Goal: Information Seeking & Learning: Learn about a topic

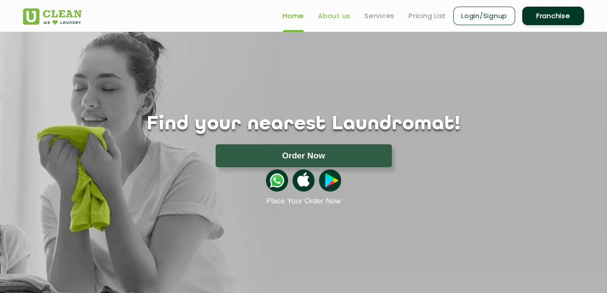
click at [326, 18] on link "About us" at bounding box center [334, 16] width 32 height 11
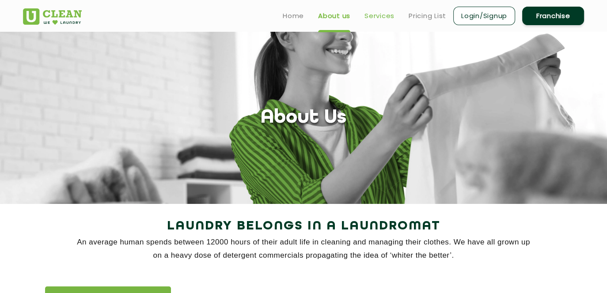
click at [376, 16] on link "Services" at bounding box center [379, 16] width 30 height 11
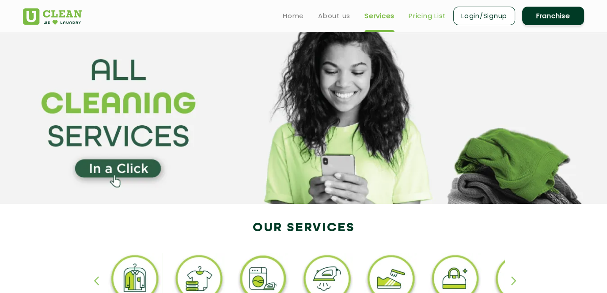
click at [423, 14] on link "Pricing List" at bounding box center [428, 16] width 38 height 11
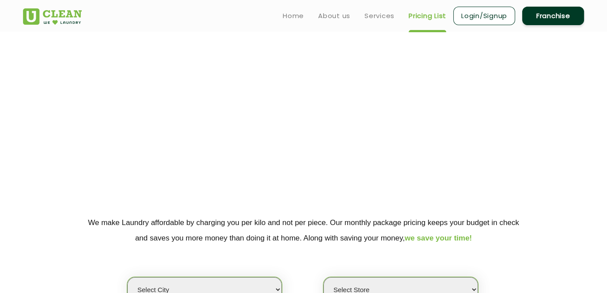
select select "0"
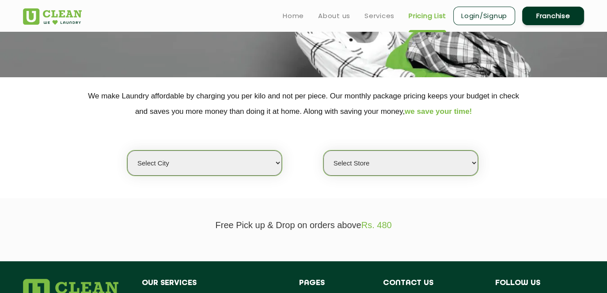
scroll to position [126, 0]
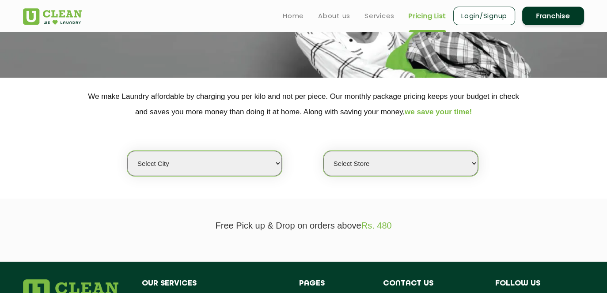
click at [277, 161] on select "Select city [GEOGRAPHIC_DATA] [GEOGRAPHIC_DATA] [GEOGRAPHIC_DATA] [GEOGRAPHIC_D…" at bounding box center [204, 163] width 155 height 25
click at [168, 169] on select "Select city [GEOGRAPHIC_DATA] [GEOGRAPHIC_DATA] [GEOGRAPHIC_DATA] [GEOGRAPHIC_D…" at bounding box center [204, 163] width 155 height 25
click at [442, 165] on select "Select Store" at bounding box center [400, 163] width 155 height 25
click at [323, 151] on select "Select Store" at bounding box center [400, 163] width 155 height 25
click at [459, 172] on select "Select Store" at bounding box center [400, 163] width 155 height 25
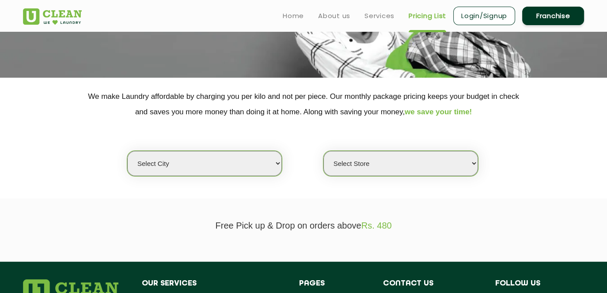
click at [265, 229] on p "Free Pick up & Drop on orders above Rs. 480" at bounding box center [303, 226] width 561 height 10
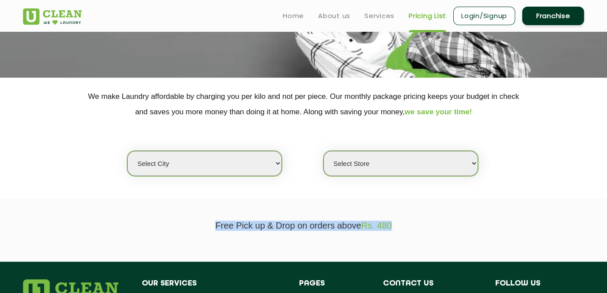
click at [265, 229] on p "Free Pick up & Drop on orders above Rs. 480" at bounding box center [303, 226] width 561 height 10
drag, startPoint x: 265, startPoint y: 229, endPoint x: 318, endPoint y: 235, distance: 52.9
click at [318, 235] on section "Free Pick up & Drop on orders above Rs. 480" at bounding box center [303, 230] width 607 height 63
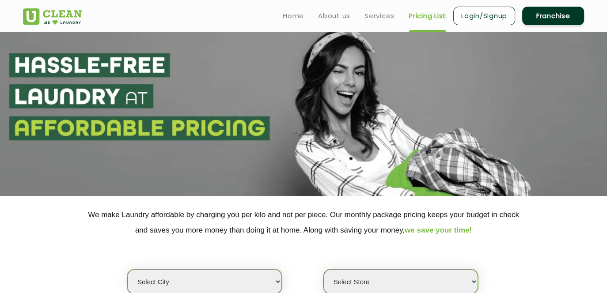
scroll to position [0, 0]
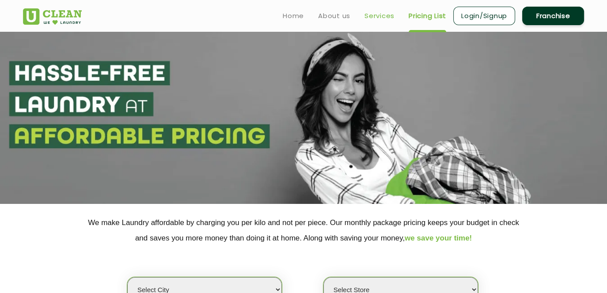
click at [369, 20] on link "Services" at bounding box center [379, 16] width 30 height 11
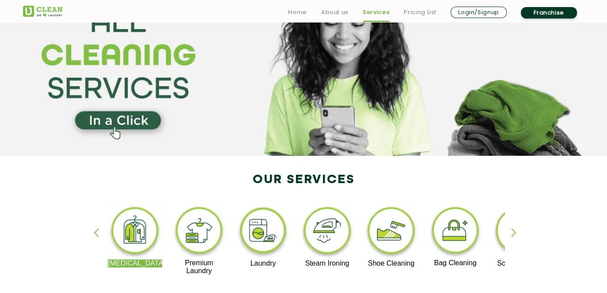
scroll to position [62, 0]
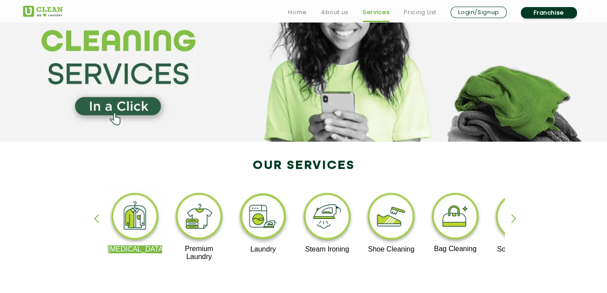
click at [210, 220] on img at bounding box center [199, 218] width 54 height 54
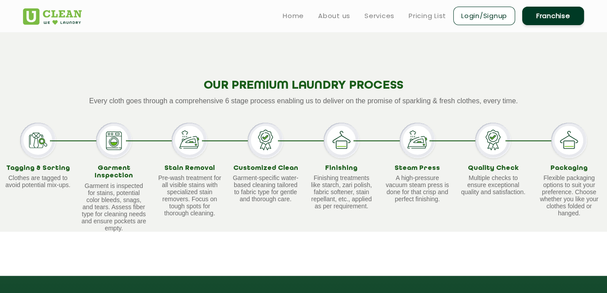
scroll to position [549, 0]
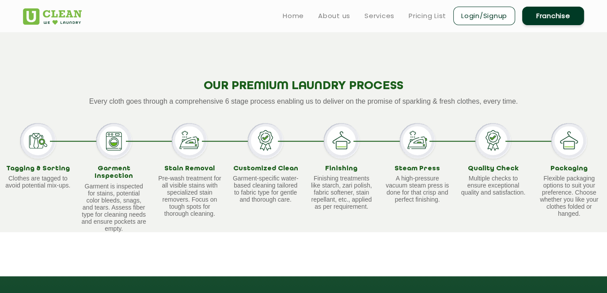
click at [184, 132] on img at bounding box center [189, 140] width 35 height 35
click at [262, 130] on img at bounding box center [265, 140] width 35 height 35
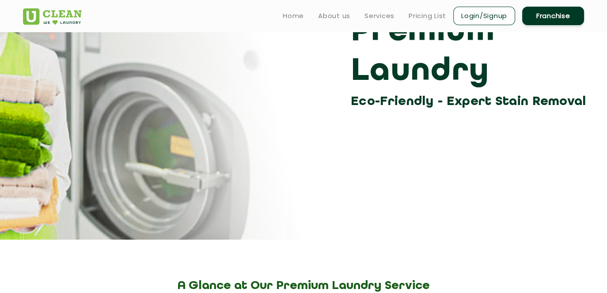
scroll to position [0, 0]
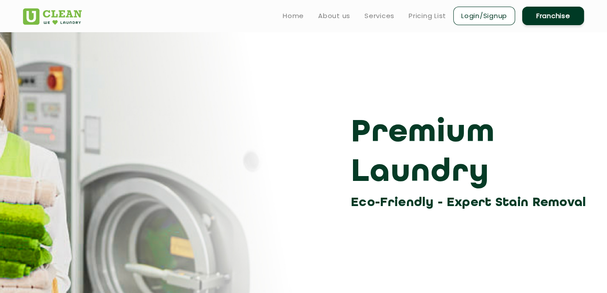
click at [367, 140] on h3 "Premium Laundry" at bounding box center [471, 154] width 240 height 80
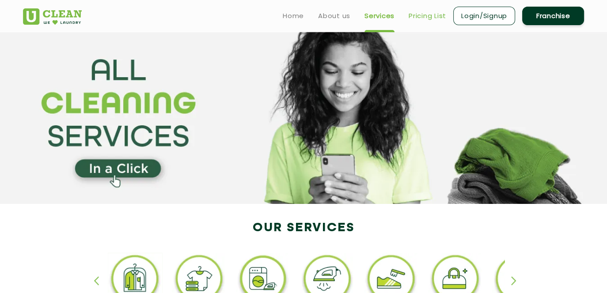
click at [423, 15] on link "Pricing List" at bounding box center [428, 16] width 38 height 11
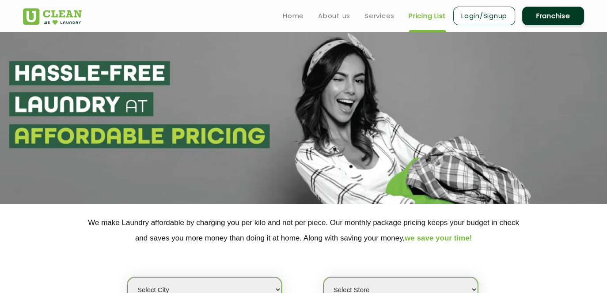
click at [495, 15] on link "Login/Signup" at bounding box center [484, 16] width 62 height 19
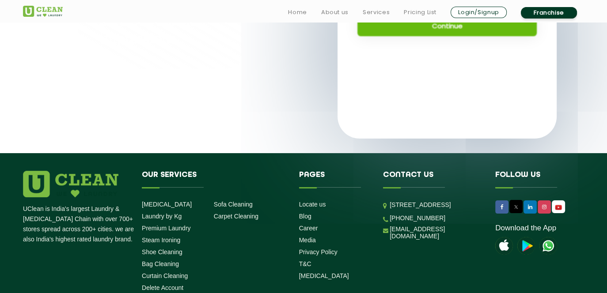
scroll to position [172, 0]
